Goal: Use online tool/utility: Utilize a website feature to perform a specific function

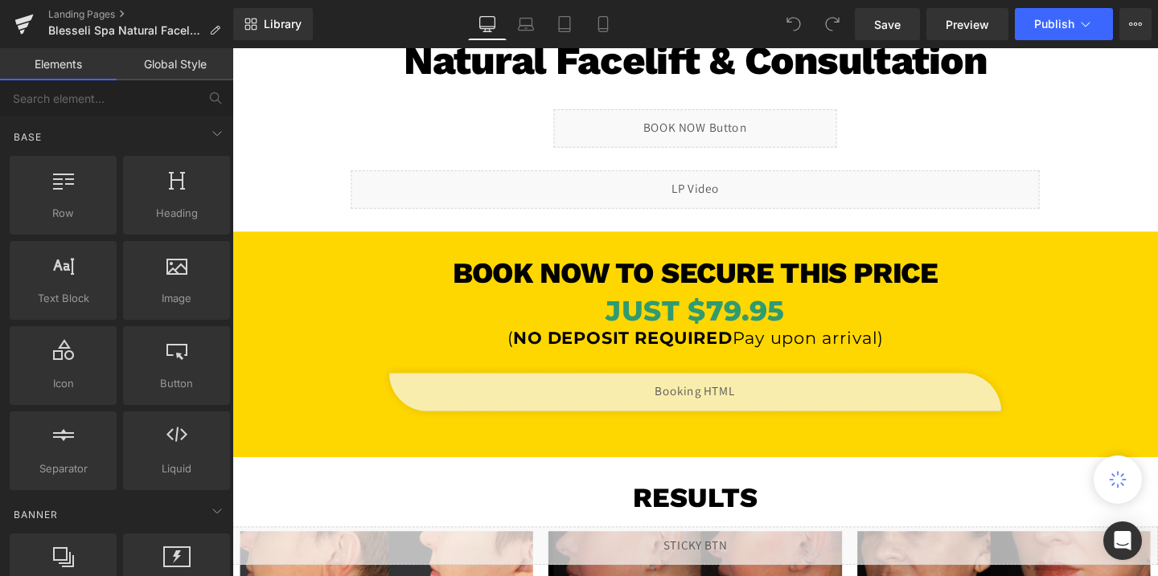
scroll to position [256, 0]
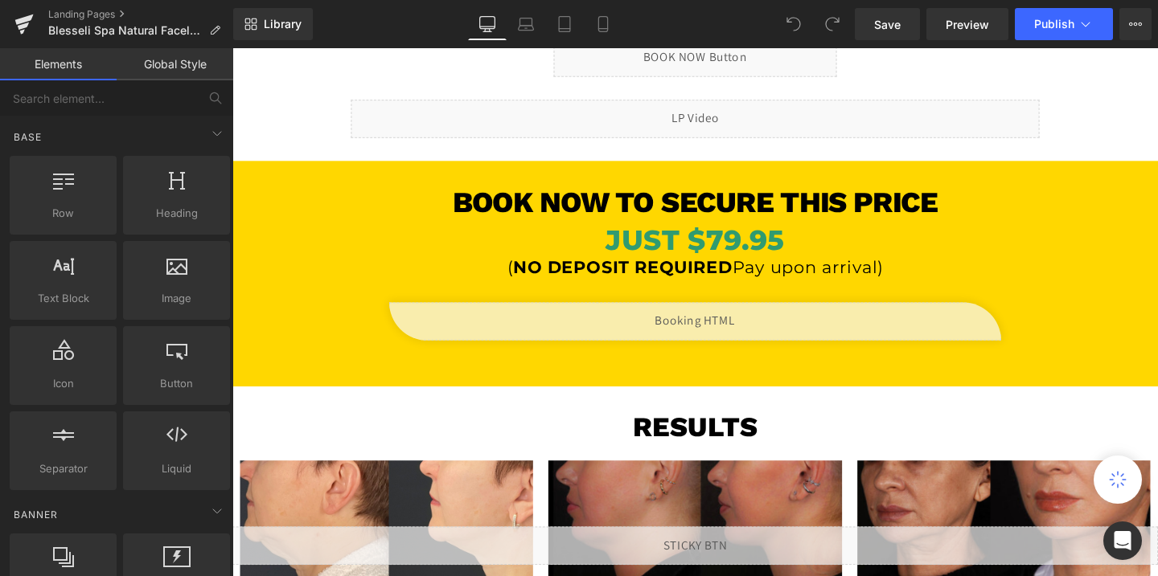
click at [725, 336] on div "Liquid" at bounding box center [718, 335] width 643 height 40
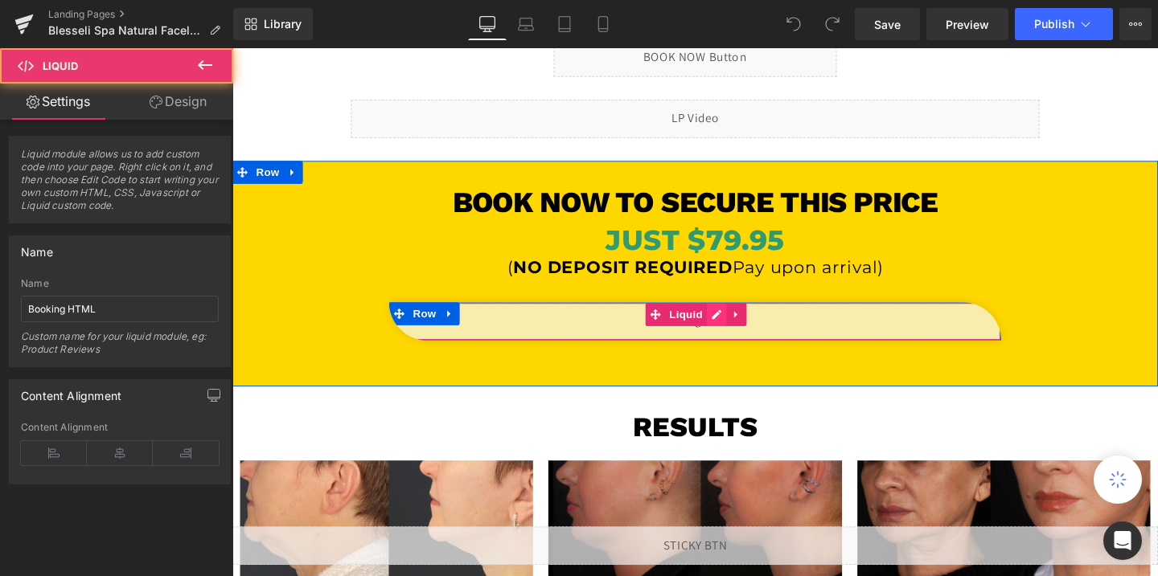
click at [736, 334] on div "Liquid" at bounding box center [718, 335] width 643 height 40
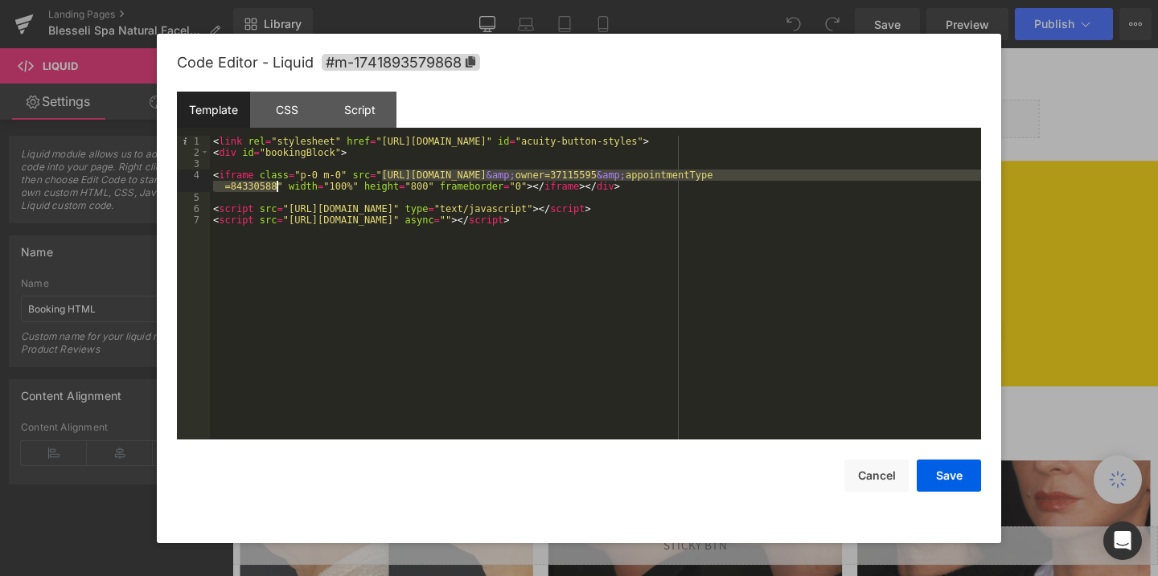
drag, startPoint x: 383, startPoint y: 174, endPoint x: 277, endPoint y: 187, distance: 107.0
click at [277, 187] on div "< link rel = "stylesheet" href = "[URL][DOMAIN_NAME]" id = "acuity-button-style…" at bounding box center [595, 299] width 771 height 326
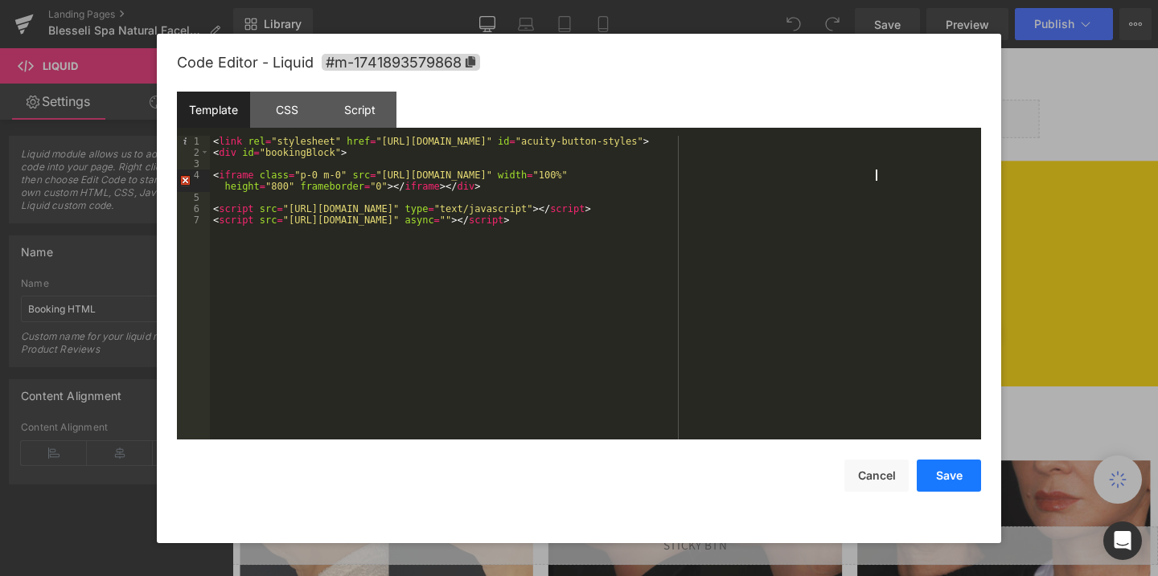
click at [949, 477] on button "Save" at bounding box center [949, 476] width 64 height 32
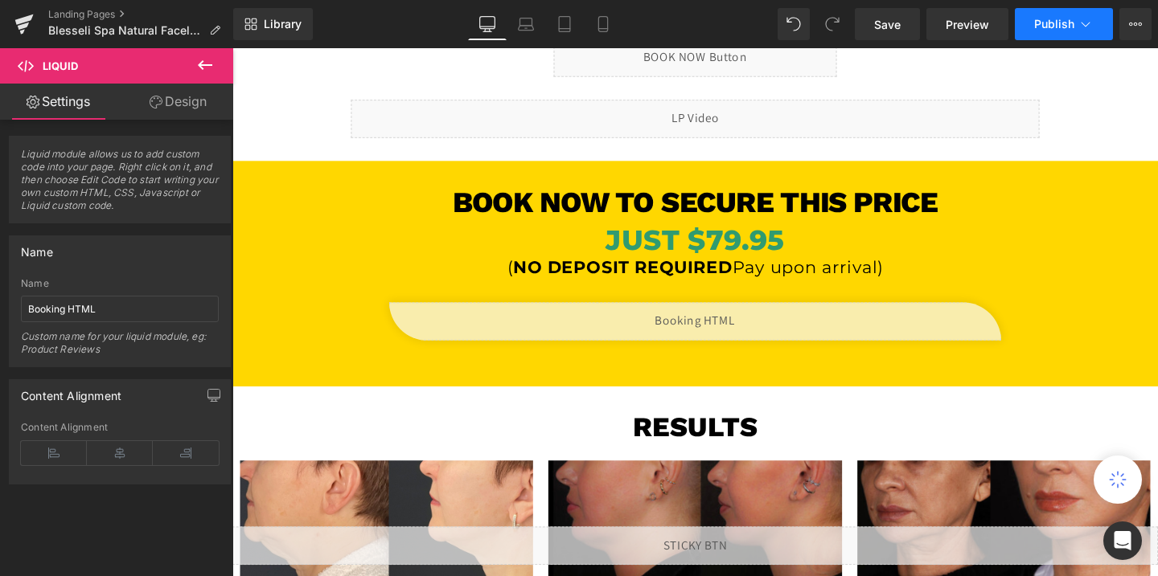
click at [1056, 21] on span "Publish" at bounding box center [1054, 24] width 40 height 13
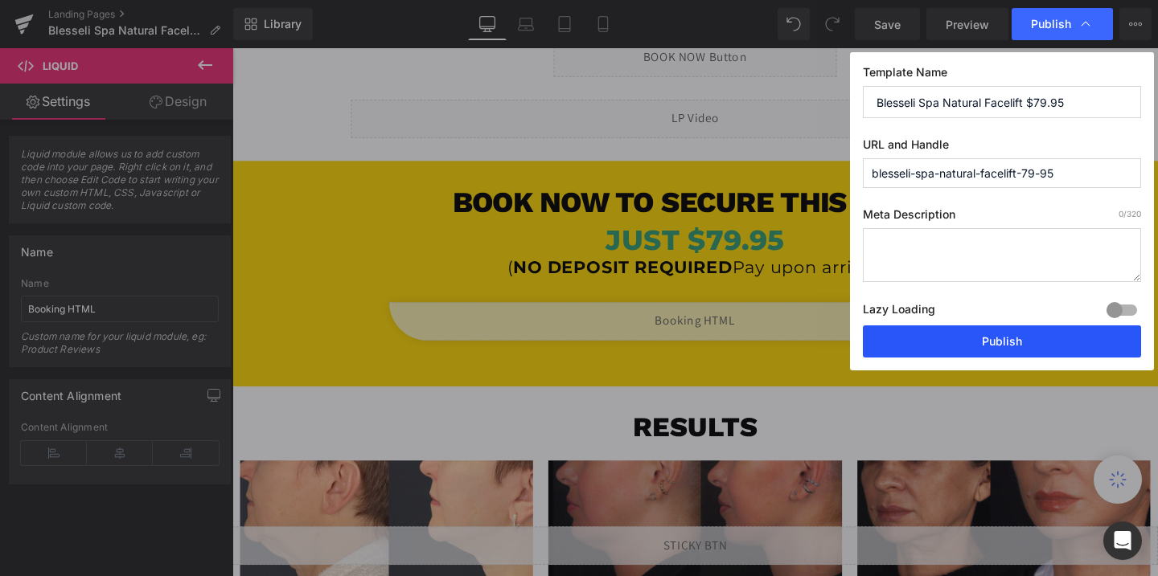
click at [997, 340] on button "Publish" at bounding box center [1002, 342] width 278 height 32
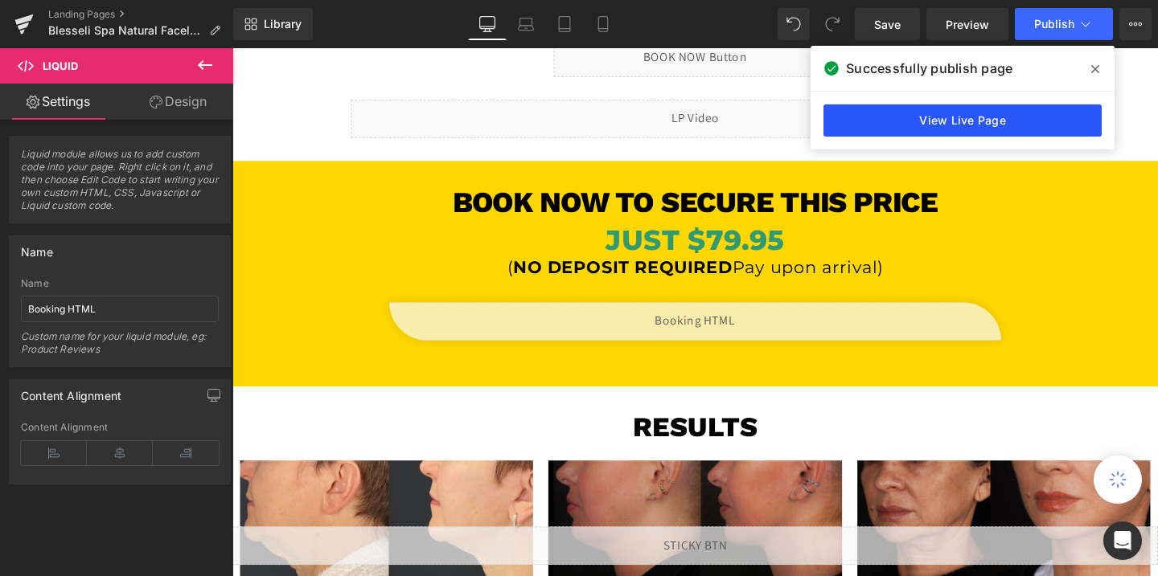
click at [917, 126] on link "View Live Page" at bounding box center [962, 121] width 278 height 32
